Goal: Information Seeking & Learning: Compare options

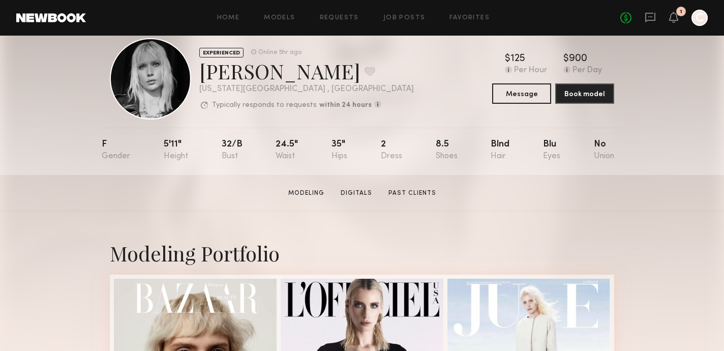
scroll to position [345, 0]
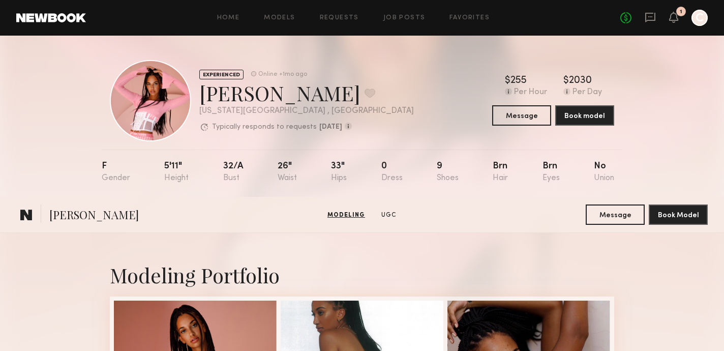
scroll to position [583, 0]
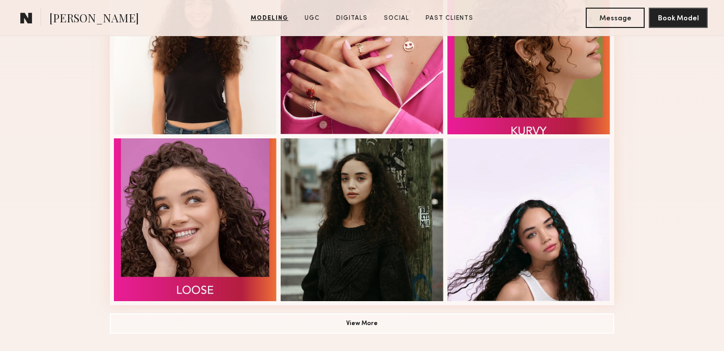
scroll to position [664, 0]
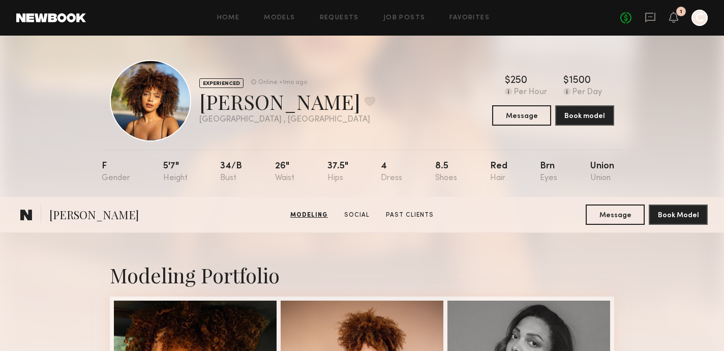
scroll to position [245, 0]
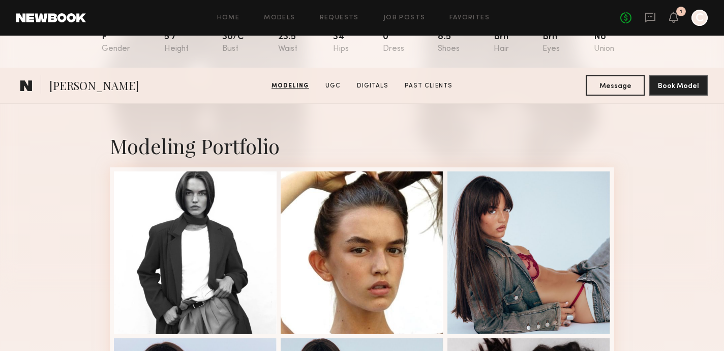
scroll to position [15, 0]
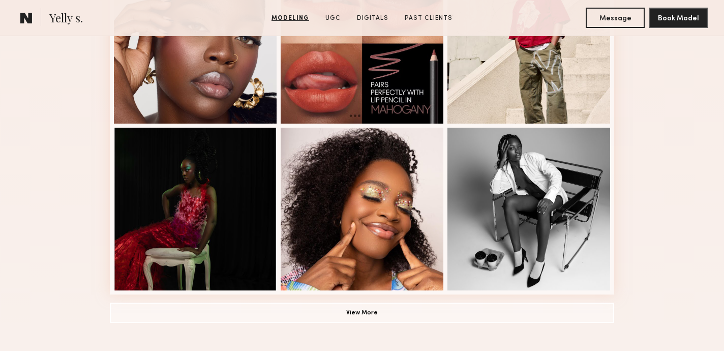
scroll to position [697, 0]
